Goal: Learn about a topic

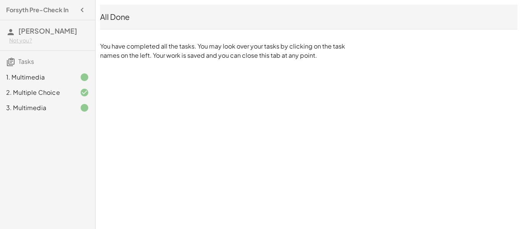
click at [45, 101] on div "3. Multimedia" at bounding box center [47, 107] width 95 height 15
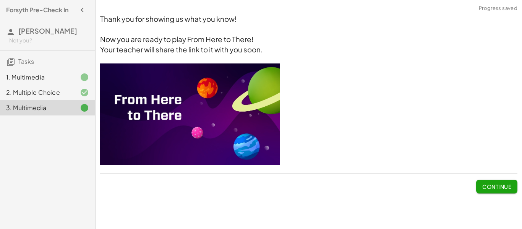
click at [178, 111] on img at bounding box center [190, 113] width 180 height 101
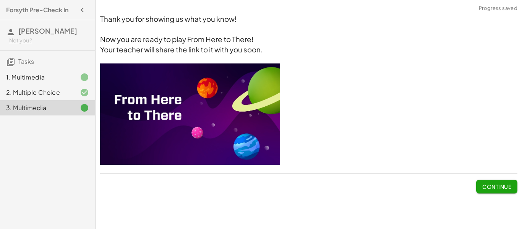
click at [178, 111] on img at bounding box center [190, 113] width 180 height 101
